Goal: Information Seeking & Learning: Check status

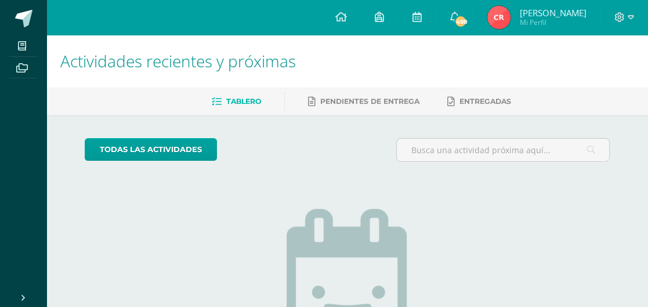
click at [496, 17] on img at bounding box center [498, 17] width 23 height 23
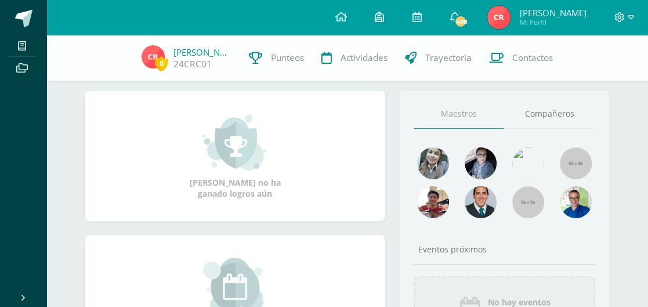
scroll to position [46, 0]
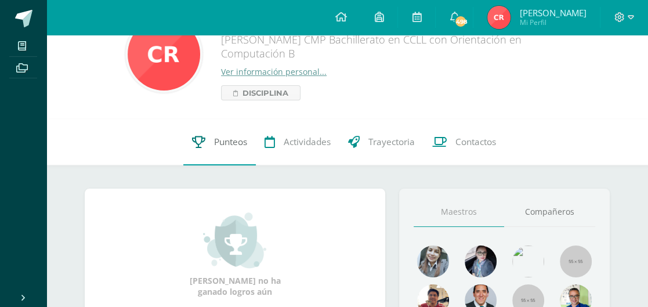
click at [210, 144] on link "Punteos" at bounding box center [219, 142] width 72 height 46
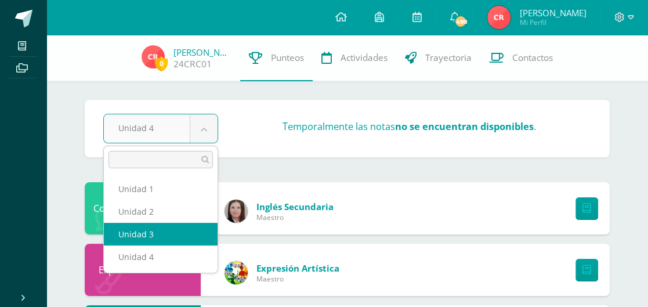
select select "Unidad 3"
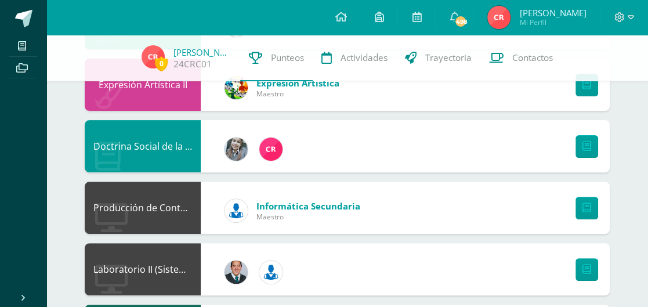
scroll to position [231, 0]
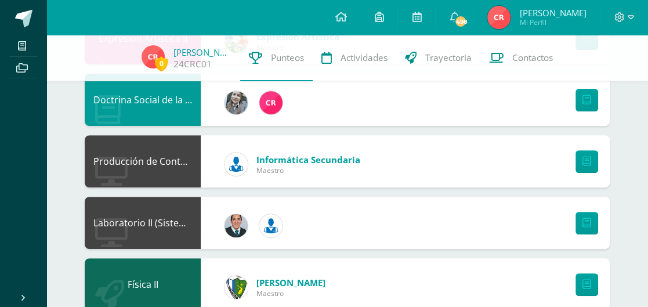
drag, startPoint x: 391, startPoint y: 119, endPoint x: 100, endPoint y: 66, distance: 295.8
click at [95, 67] on div "0 Cesar Reyes 24CRC01 Punteos Actividades Trayectoria Contactos" at bounding box center [324, 58] width 648 height 46
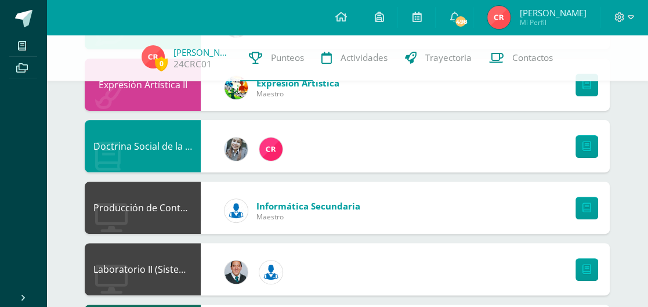
scroll to position [0, 0]
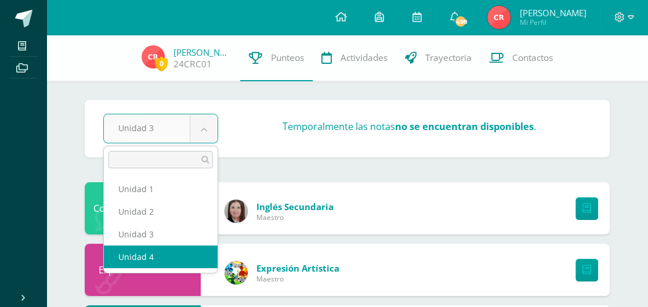
select select "Unidad 4"
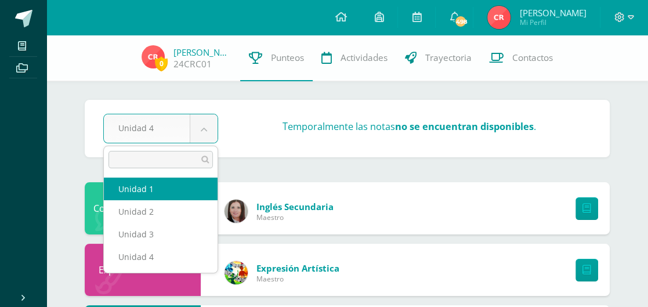
select select "Unidad 1"
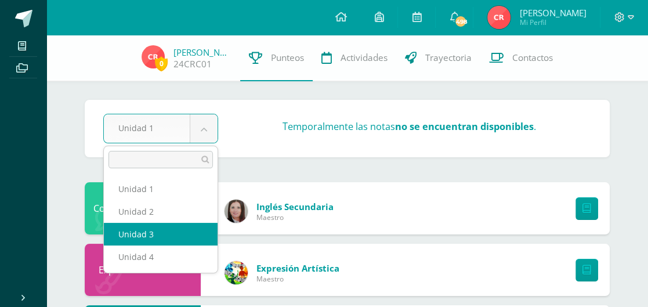
select select "Unidad 3"
